Goal: Obtain resource: Download file/media

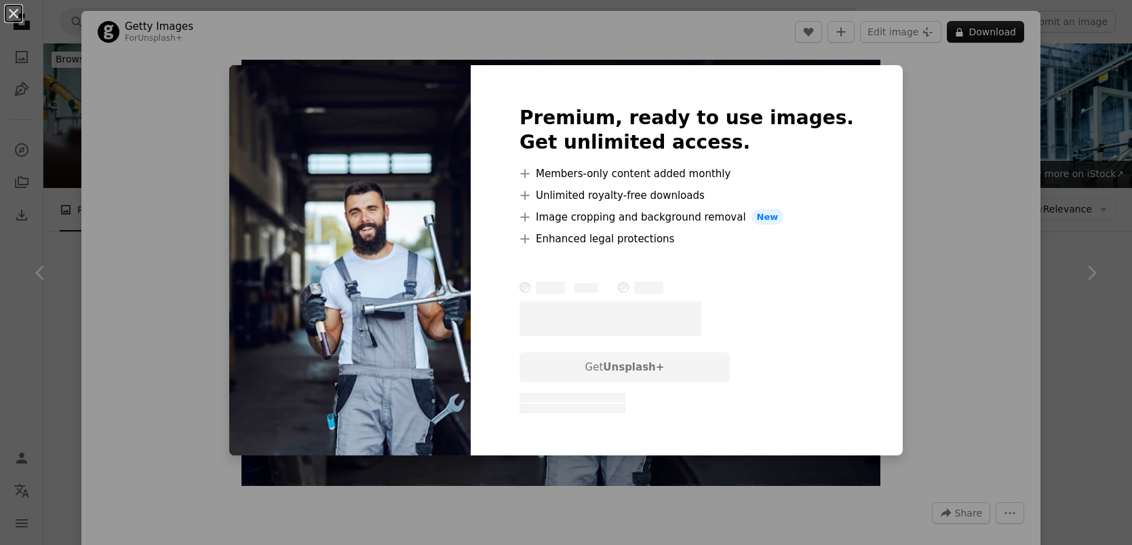
scroll to position [643, 0]
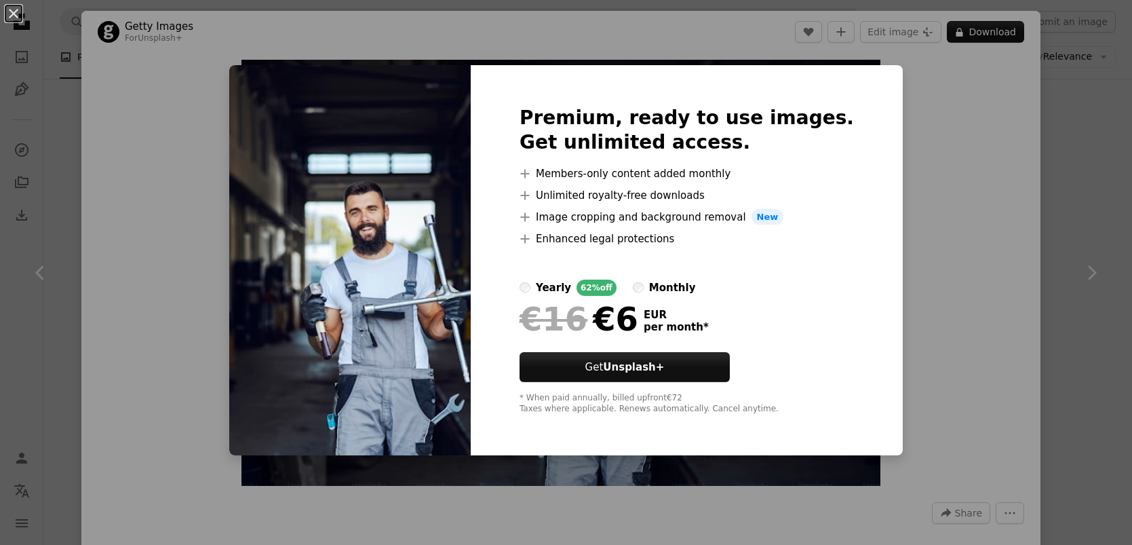
click at [965, 155] on div "An X shape Premium, ready to use images. Get unlimited access. A plus sign Memb…" at bounding box center [566, 272] width 1132 height 545
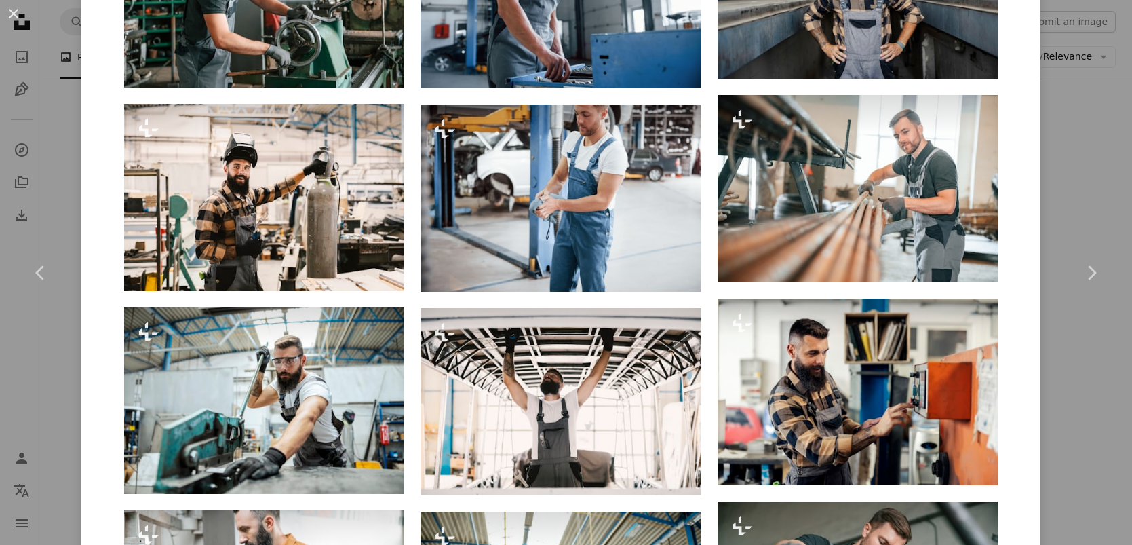
scroll to position [1034, 0]
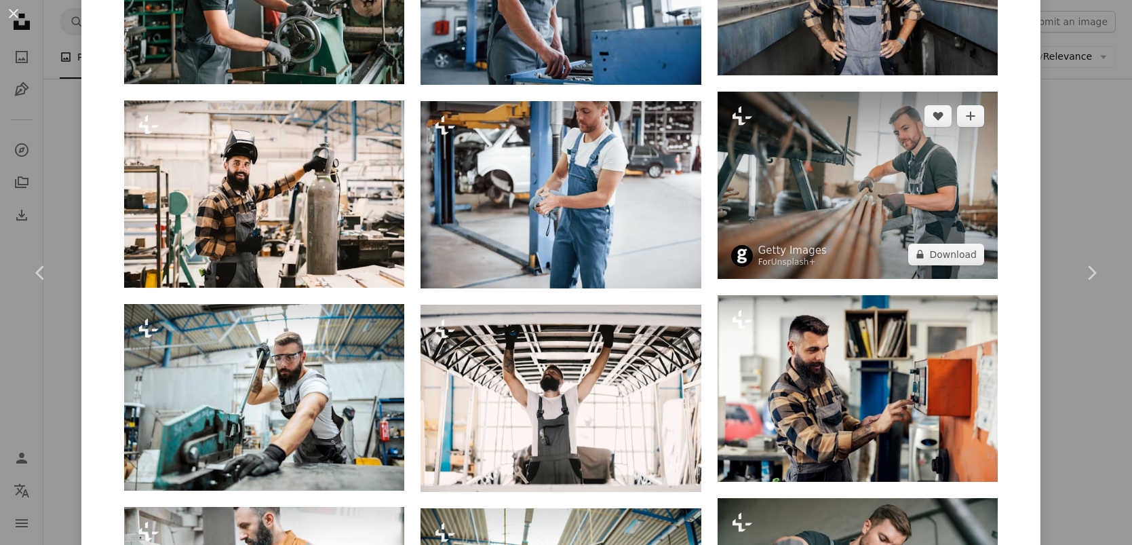
click at [834, 178] on img at bounding box center [858, 185] width 280 height 187
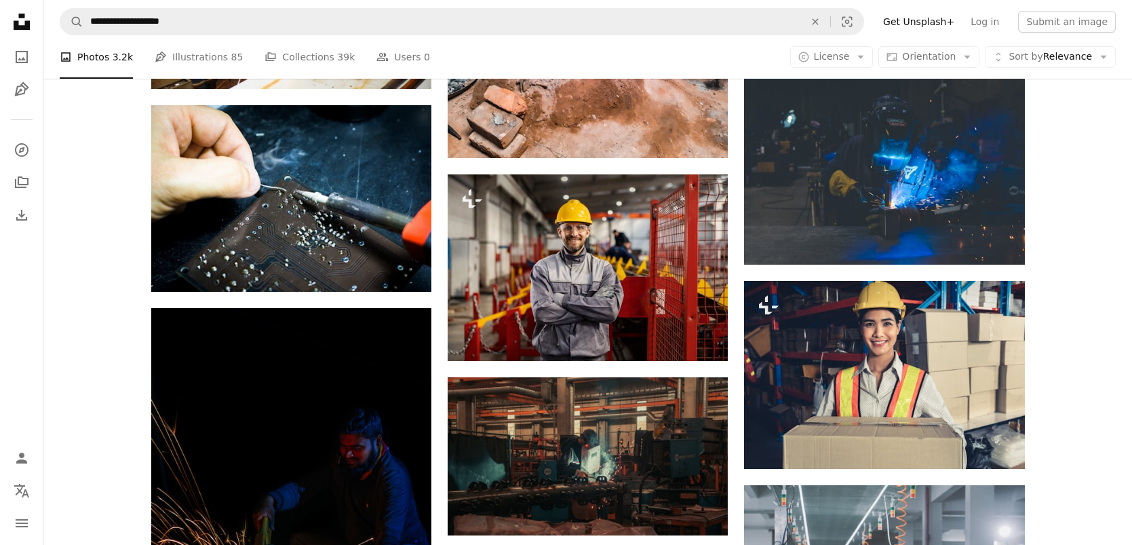
scroll to position [664, 0]
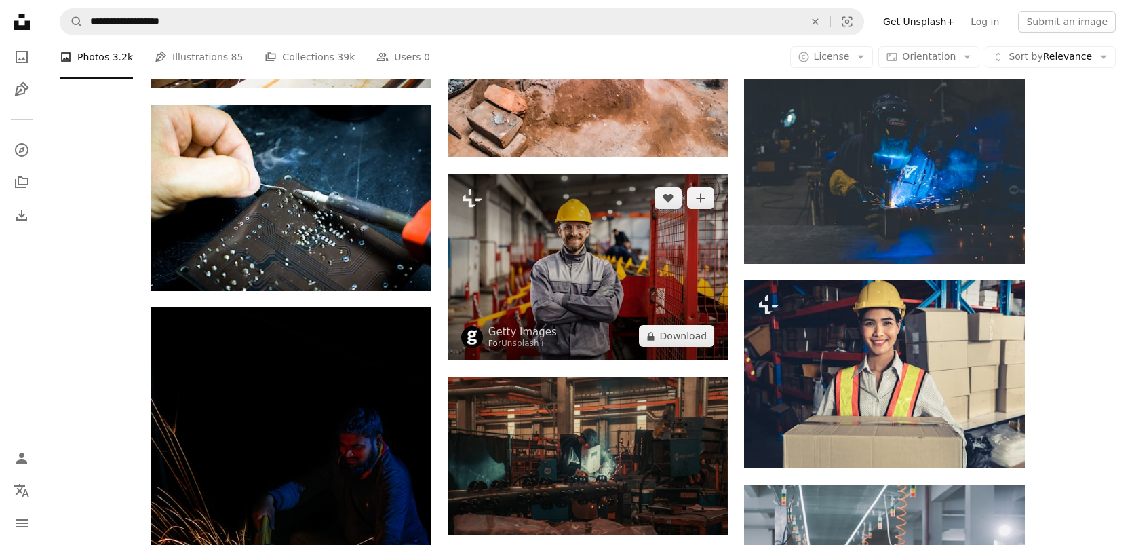
click at [680, 260] on img at bounding box center [588, 267] width 280 height 187
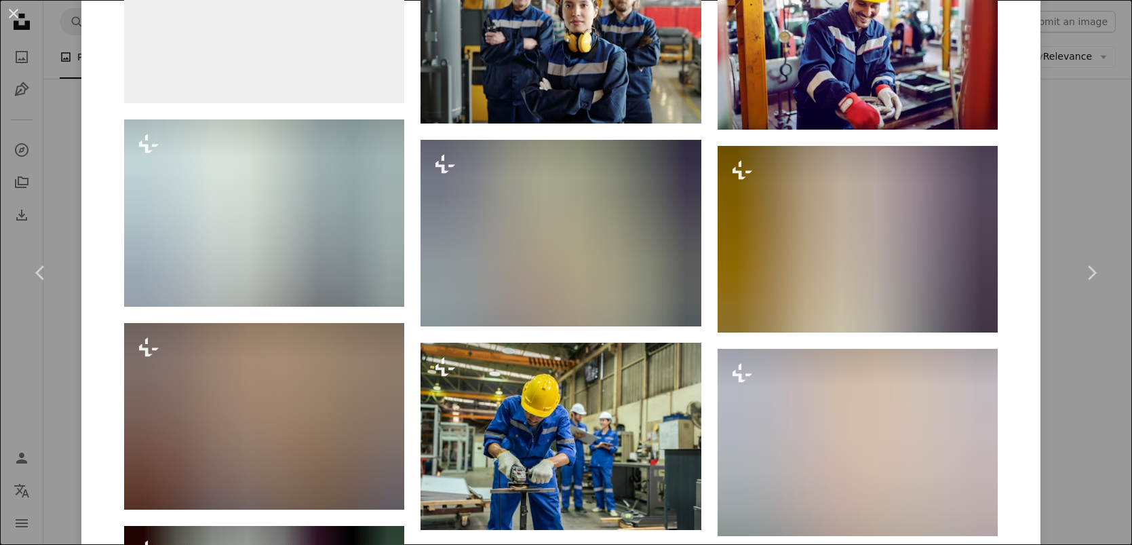
scroll to position [6008, 0]
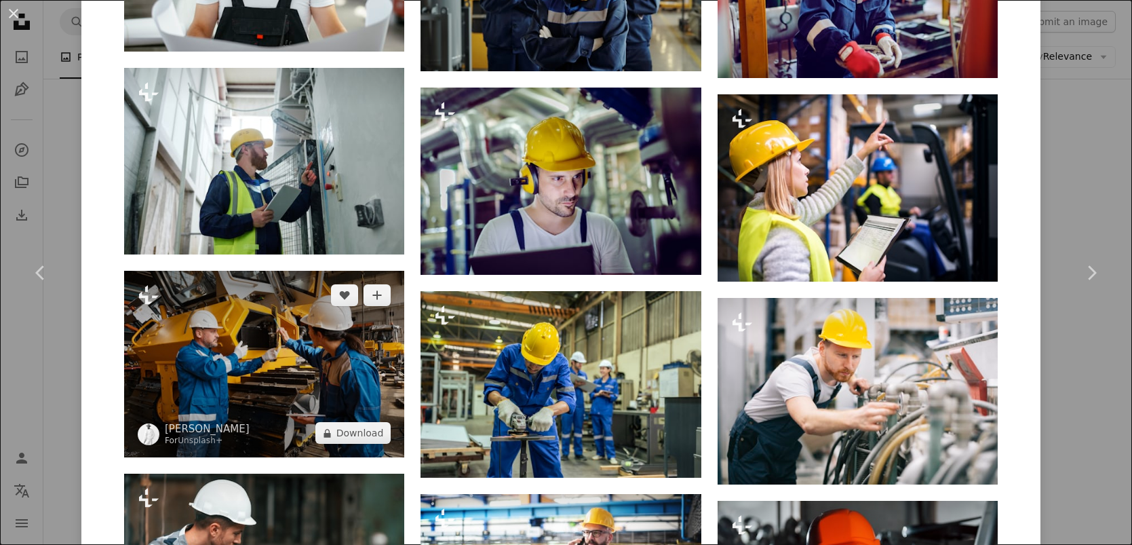
click at [327, 385] on img at bounding box center [264, 364] width 280 height 187
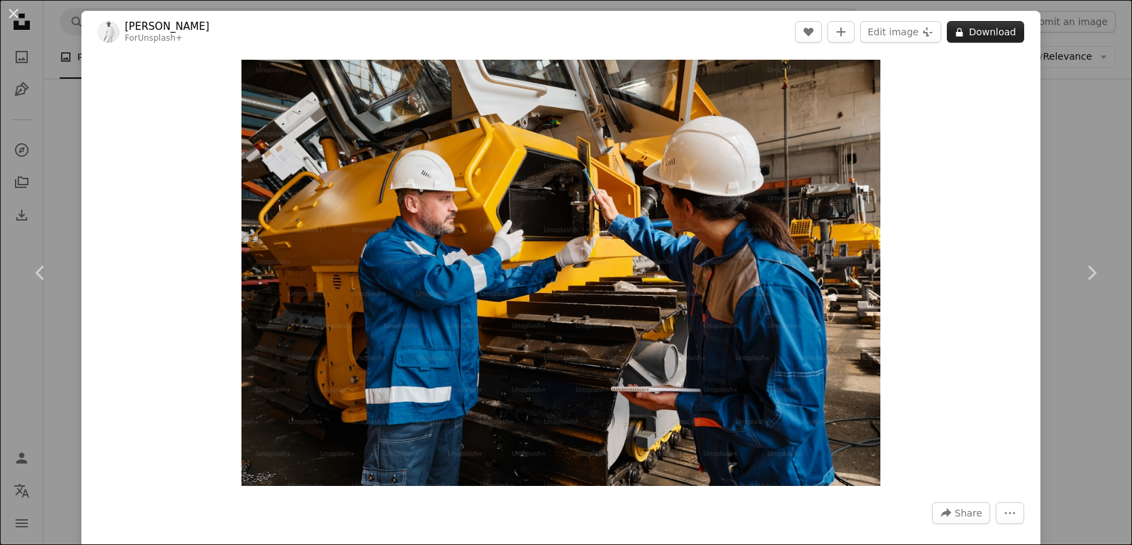
click at [981, 26] on button "A lock Download" at bounding box center [985, 32] width 77 height 22
